Goal: Task Accomplishment & Management: Complete application form

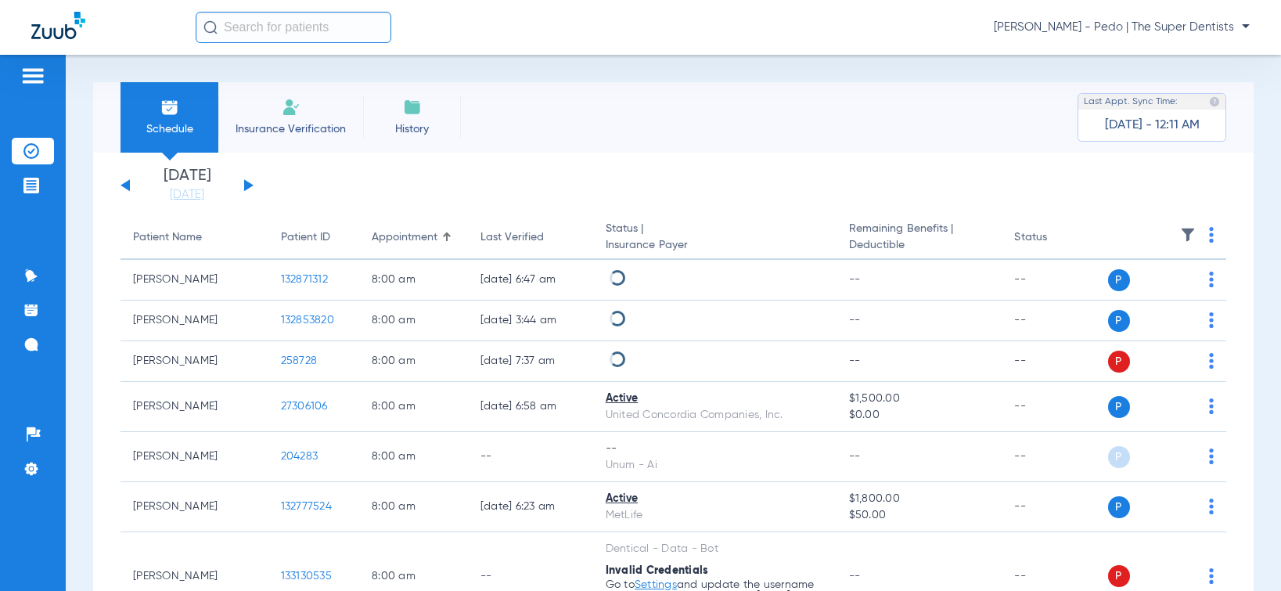
click at [324, 115] on li "Insurance Verification" at bounding box center [290, 117] width 145 height 70
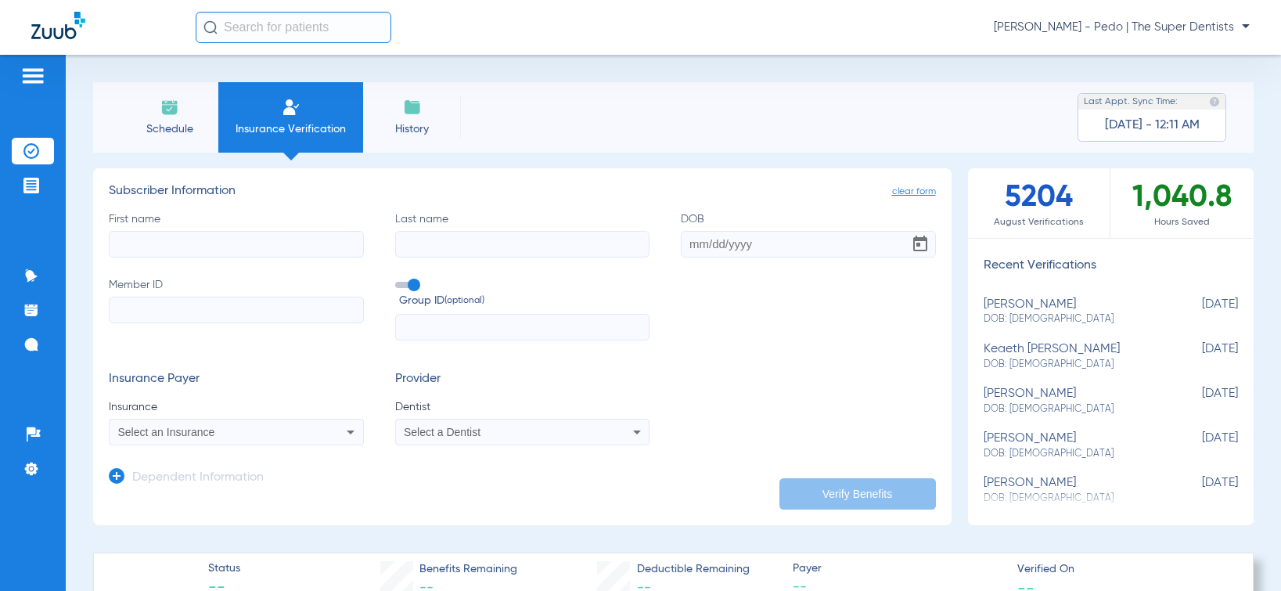
click at [163, 239] on input "First name" at bounding box center [236, 244] width 255 height 27
type input "[PERSON_NAME]"
click at [493, 240] on input "Last name" at bounding box center [522, 244] width 255 height 27
type input "[PERSON_NAME]"
drag, startPoint x: 682, startPoint y: 251, endPoint x: 748, endPoint y: 193, distance: 88.2
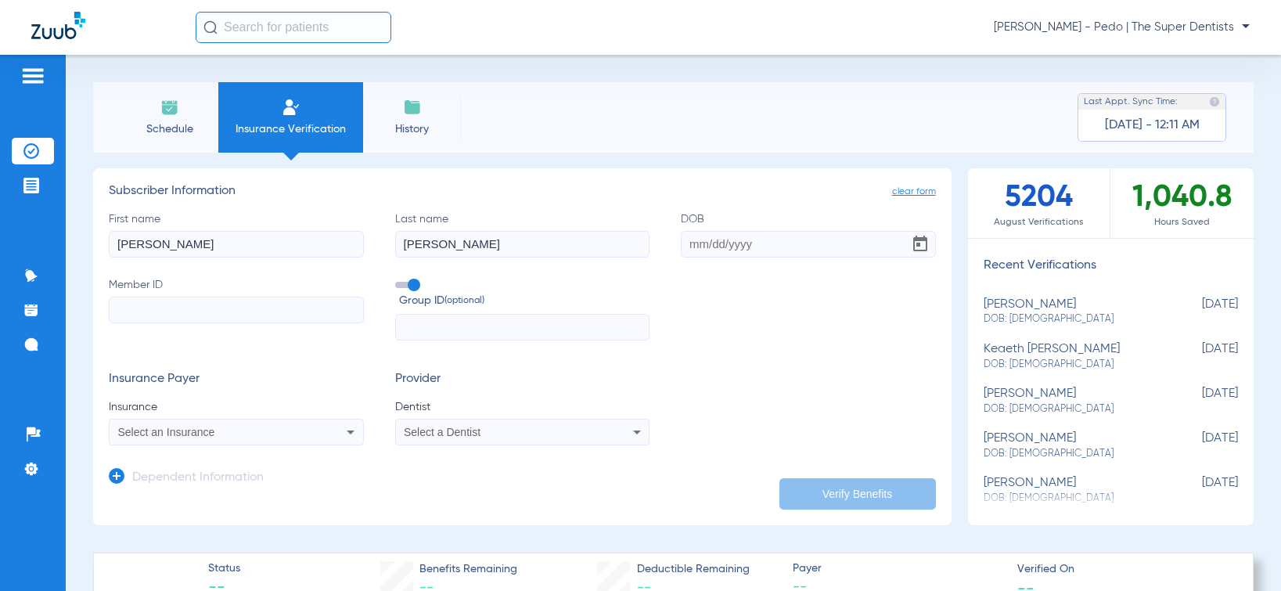
click at [682, 251] on input "DOB" at bounding box center [808, 244] width 255 height 27
type input "[DATE]"
click at [252, 299] on input "Member ID" at bounding box center [236, 310] width 255 height 27
click at [312, 316] on input "Member ID Required" at bounding box center [236, 310] width 255 height 27
paste input "975078339"
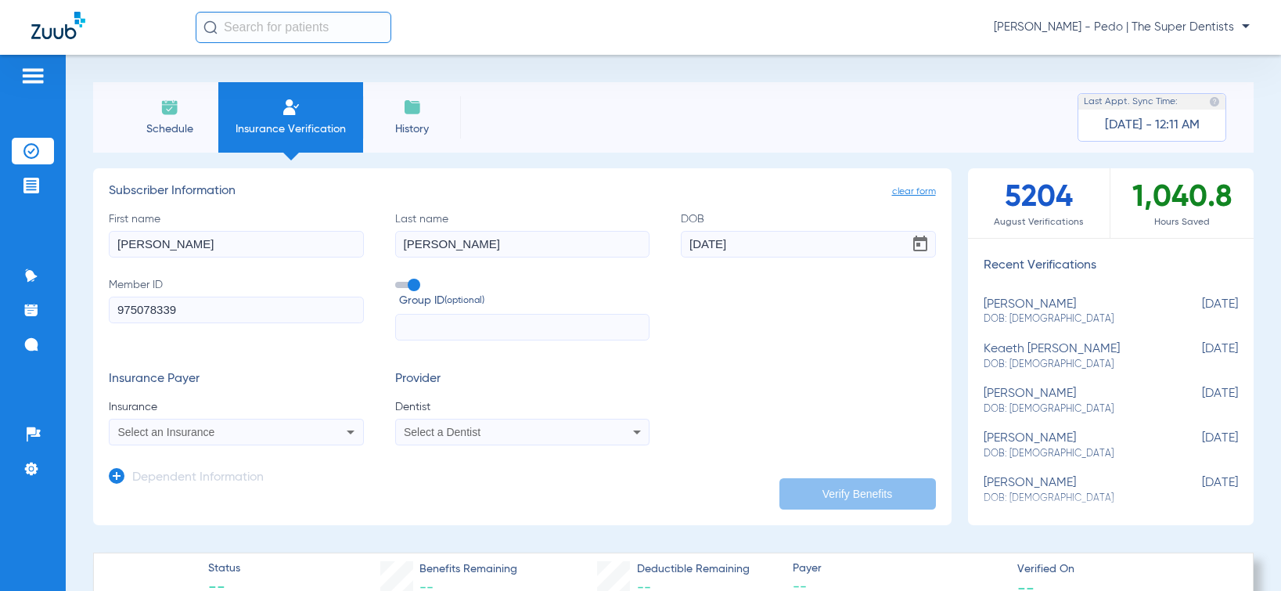
type input "975078339"
click at [239, 438] on div "Select an Insurance" at bounding box center [237, 432] width 254 height 19
type input "princi"
click at [250, 412] on mat-option "Principal" at bounding box center [241, 410] width 263 height 25
click at [513, 432] on div "Select a Dentist" at bounding box center [498, 431] width 189 height 11
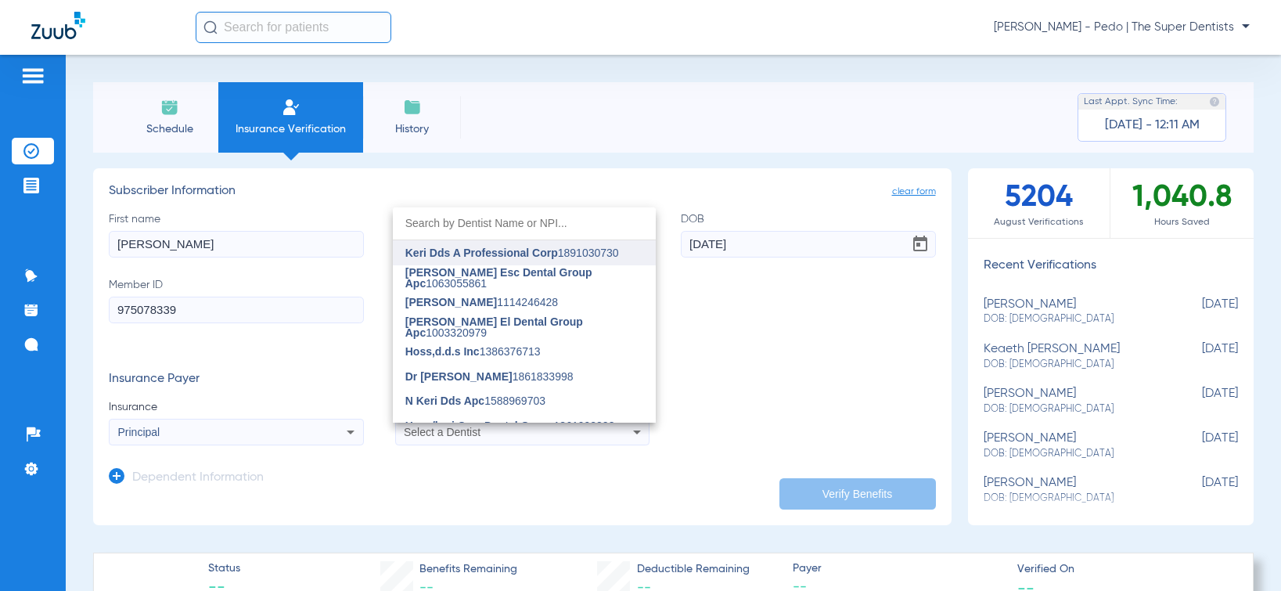
click at [525, 252] on span "Keri Dds A Professional Corp" at bounding box center [481, 252] width 153 height 13
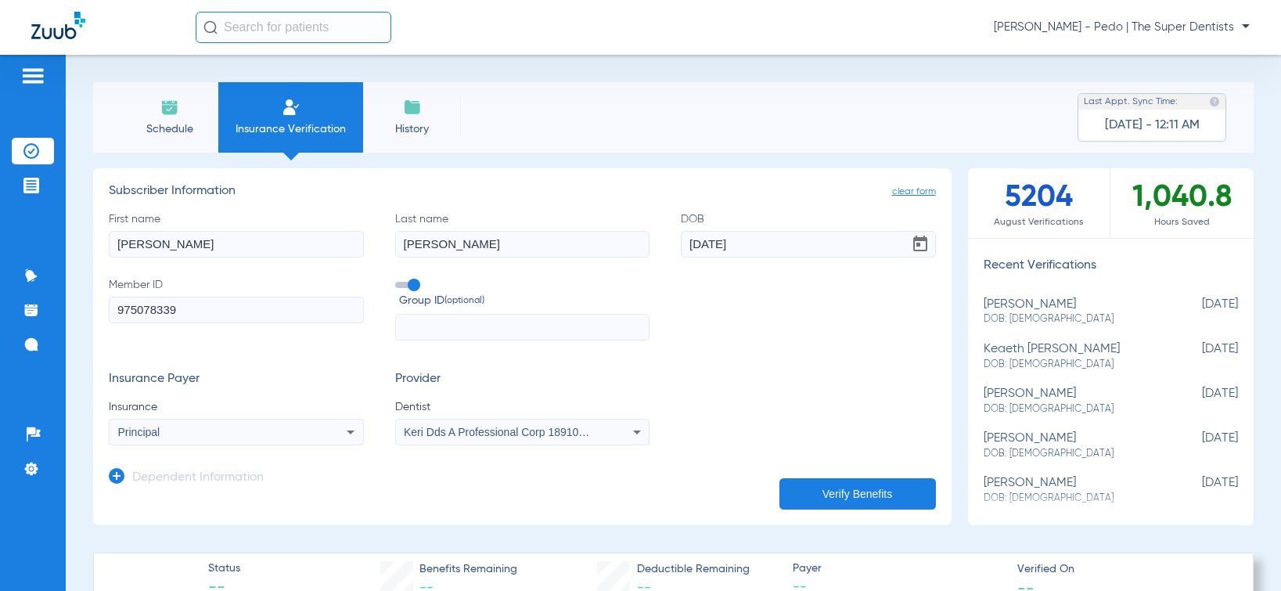
click at [861, 493] on button "Verify Benefits" at bounding box center [857, 493] width 156 height 31
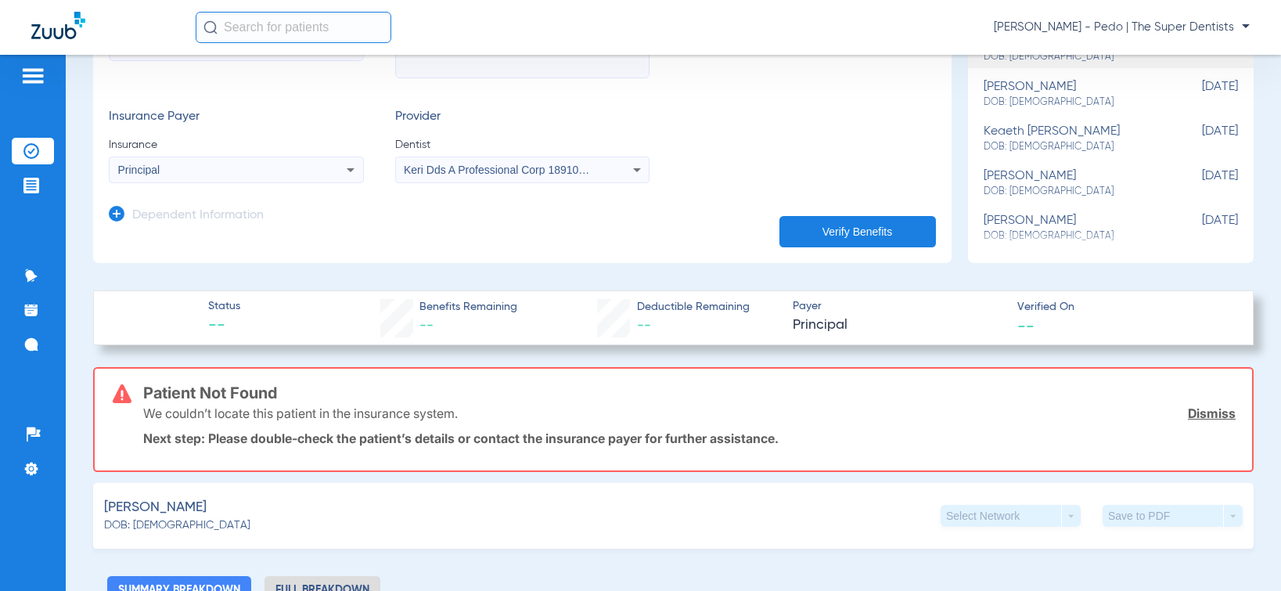
scroll to position [235, 0]
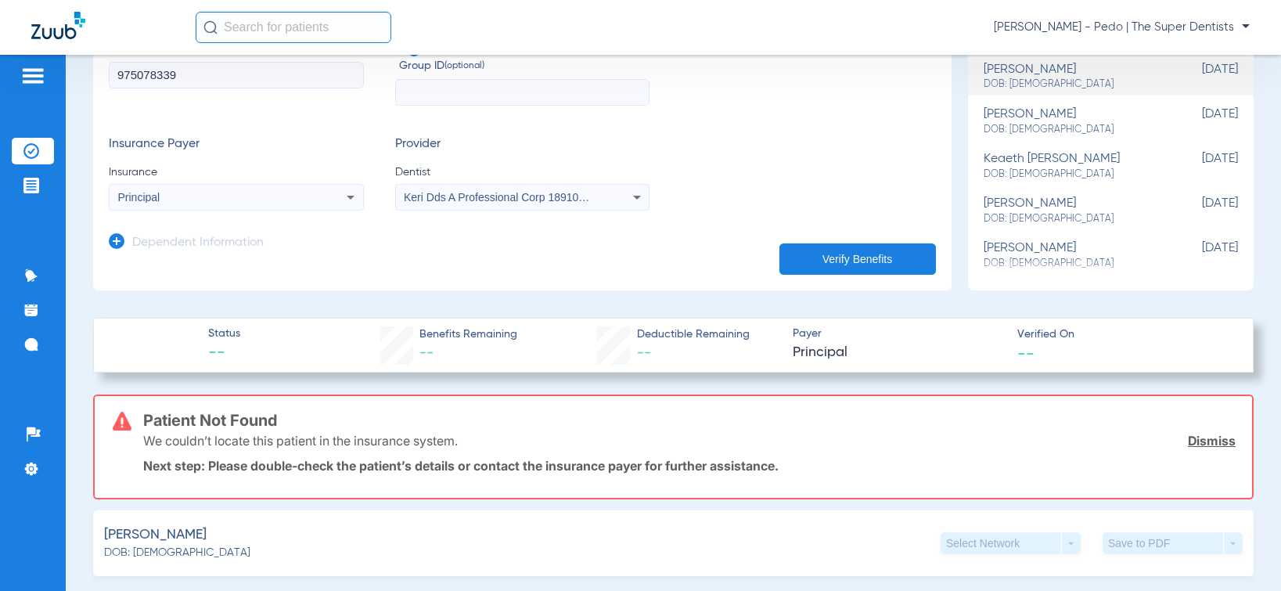
click at [850, 254] on button "Verify Benefits" at bounding box center [857, 258] width 156 height 31
click at [288, 185] on mat-select "Principal" at bounding box center [236, 197] width 255 height 27
drag, startPoint x: 266, startPoint y: 194, endPoint x: 248, endPoint y: 169, distance: 30.8
click at [268, 196] on div "Principal" at bounding box center [212, 197] width 189 height 11
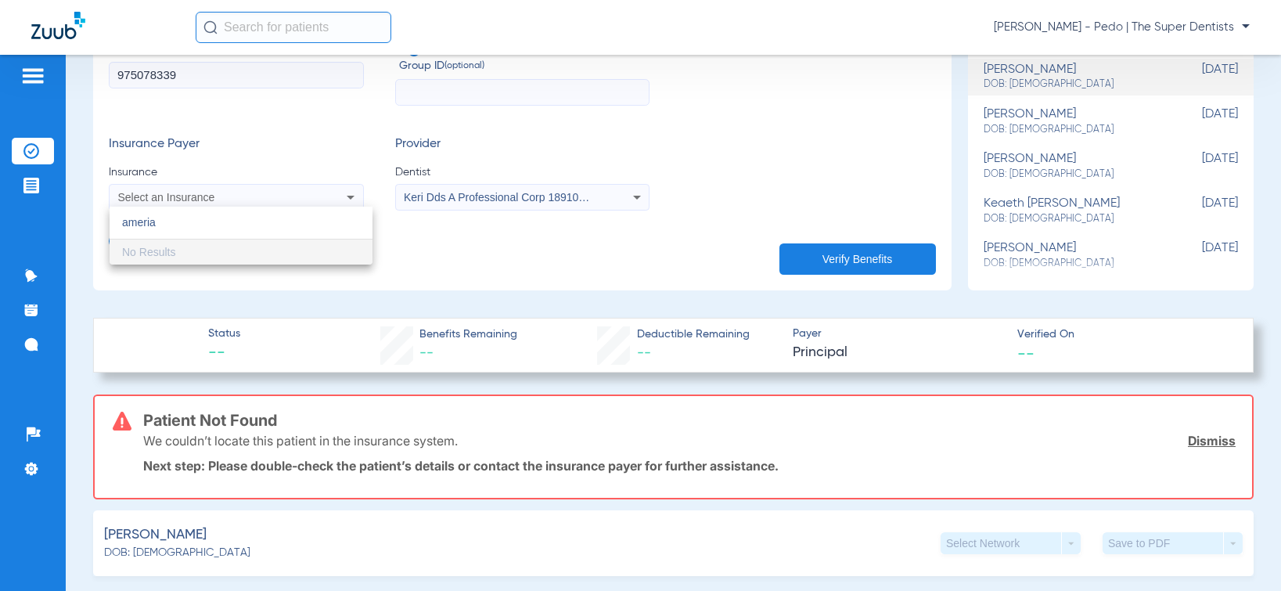
scroll to position [0, 0]
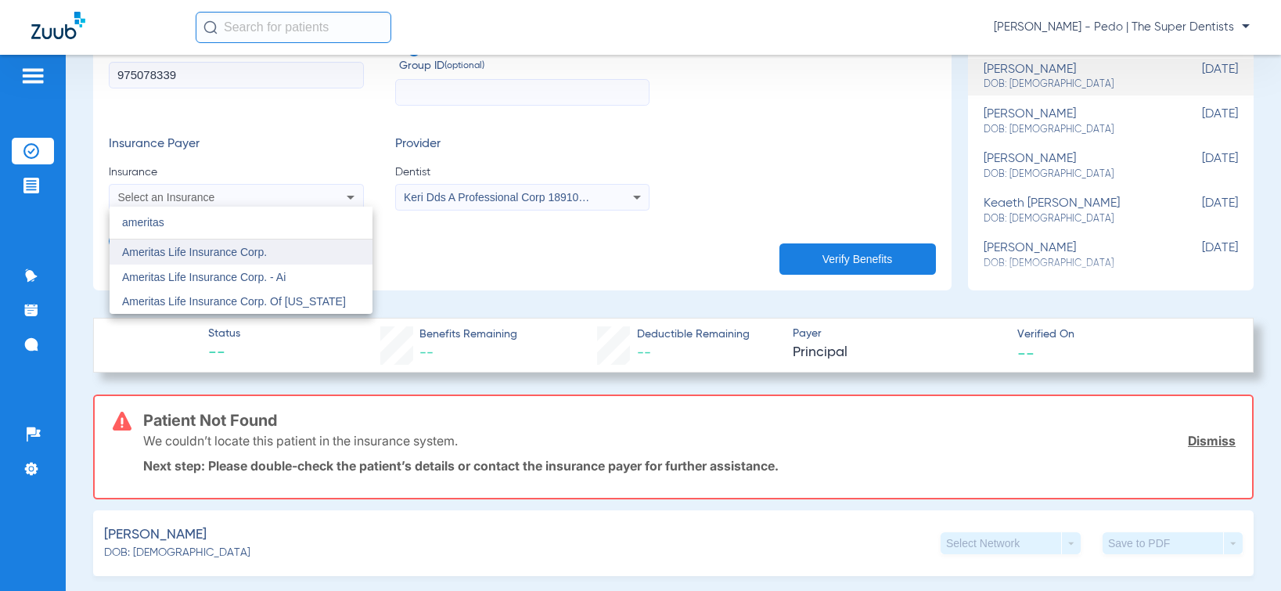
type input "ameritas"
click at [324, 259] on mat-option "Ameritas Life Insurance Corp." at bounding box center [241, 251] width 263 height 25
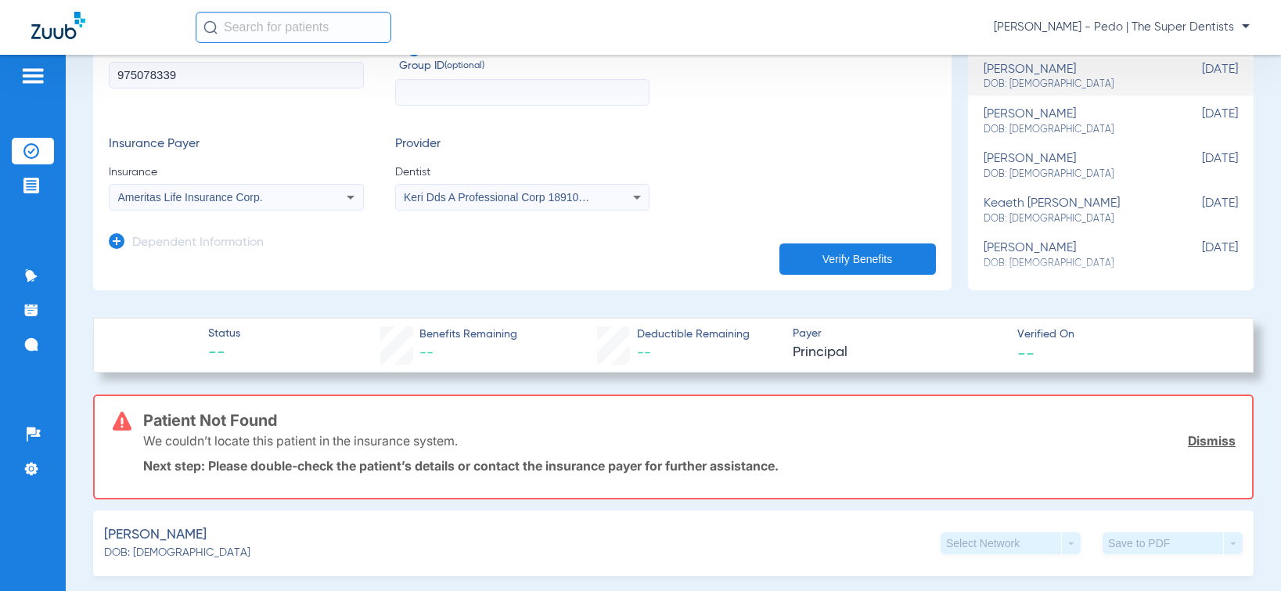
click at [830, 244] on button "Verify Benefits" at bounding box center [857, 258] width 156 height 31
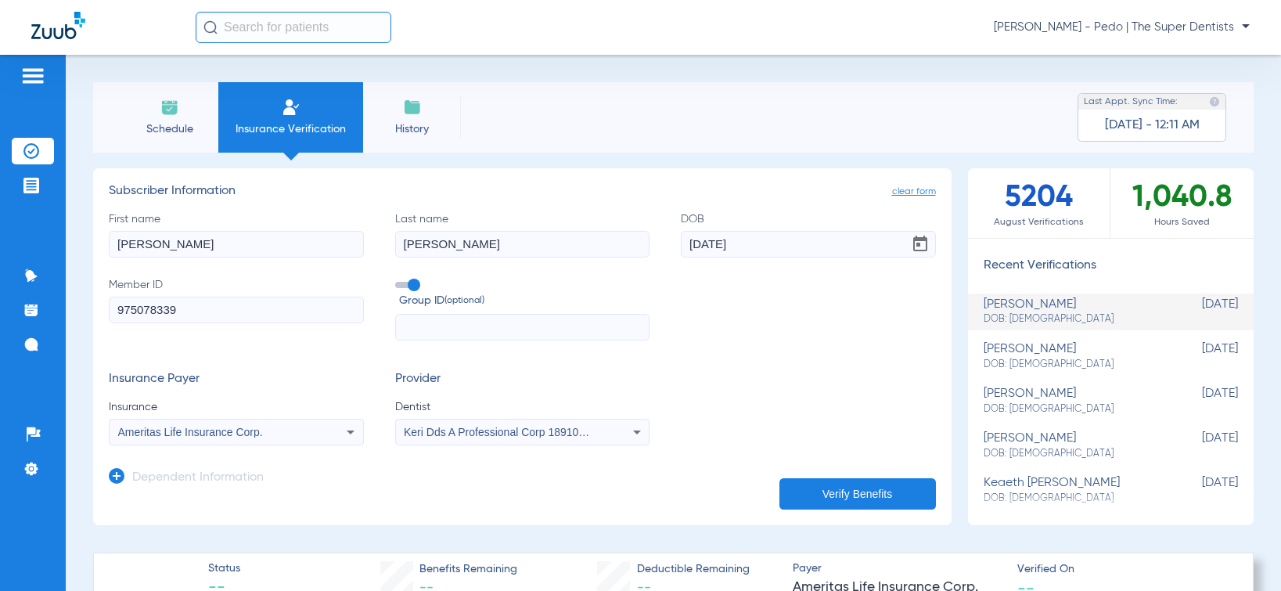
click at [262, 431] on span "Ameritas Life Insurance Corp." at bounding box center [190, 432] width 145 height 13
type input "f"
